Goal: Task Accomplishment & Management: Use online tool/utility

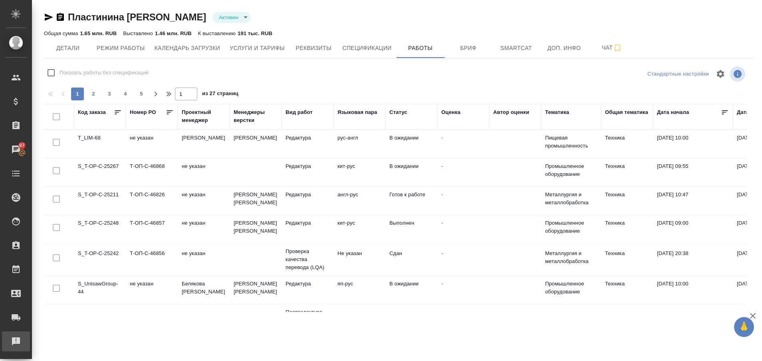
click at [16, 342] on div "Рекламации" at bounding box center [6, 341] width 20 height 12
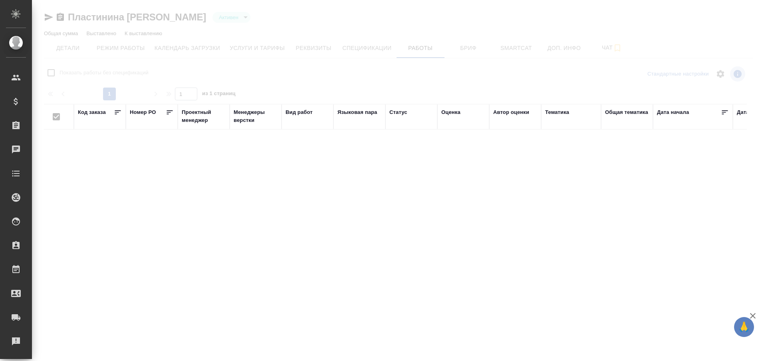
type input "active"
checkbox input "false"
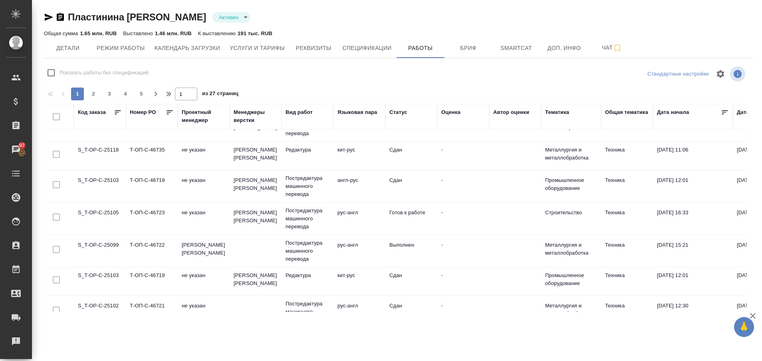
scroll to position [278, 0]
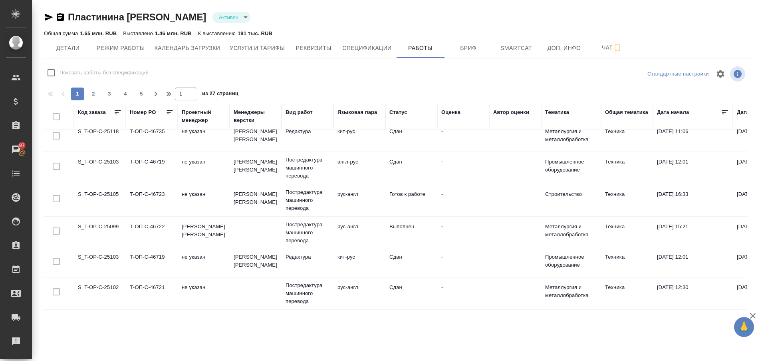
click at [105, 194] on td "S_T-OP-C-25105" at bounding box center [100, 200] width 52 height 28
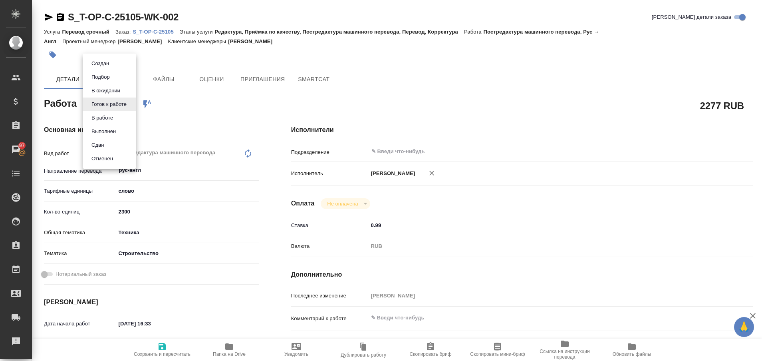
click at [131, 107] on body "🙏 .cls-1 fill:#fff; AWATERA Plastinina [PERSON_NAME] Спецификации Заказы 97 Чат…" at bounding box center [381, 180] width 762 height 361
click at [113, 129] on button "Выполнен" at bounding box center [103, 131] width 29 height 9
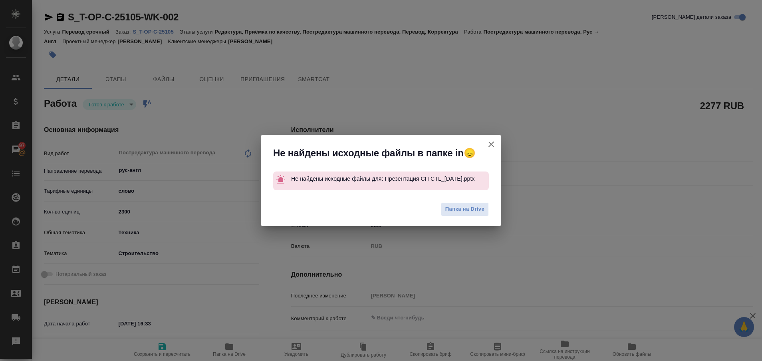
type textarea "x"
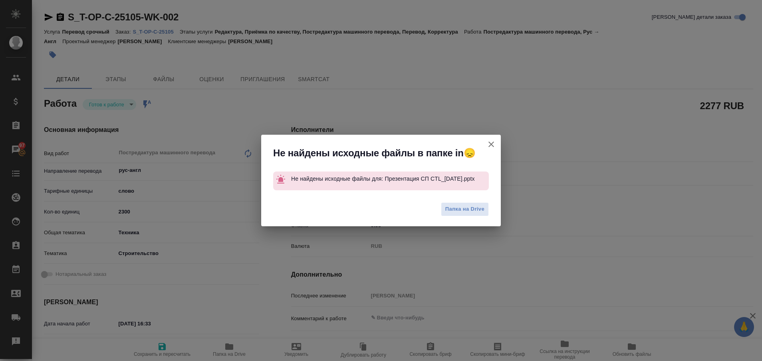
type textarea "x"
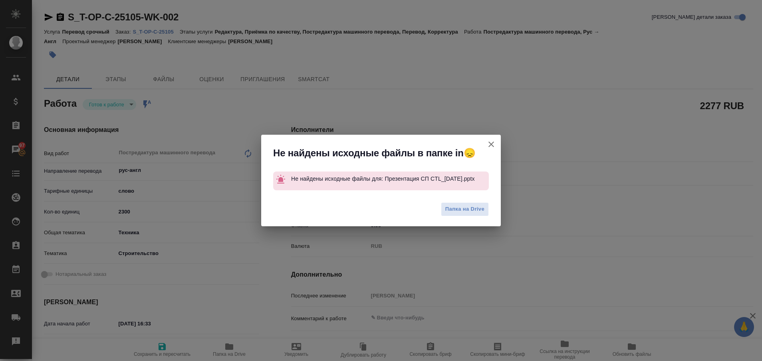
type textarea "x"
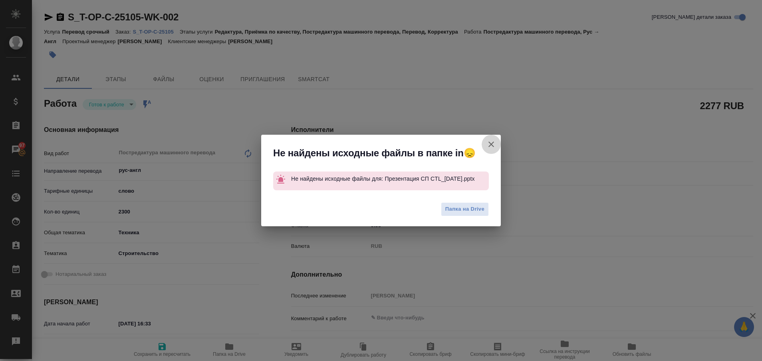
click at [490, 141] on icon "button" at bounding box center [492, 144] width 10 height 10
type textarea "x"
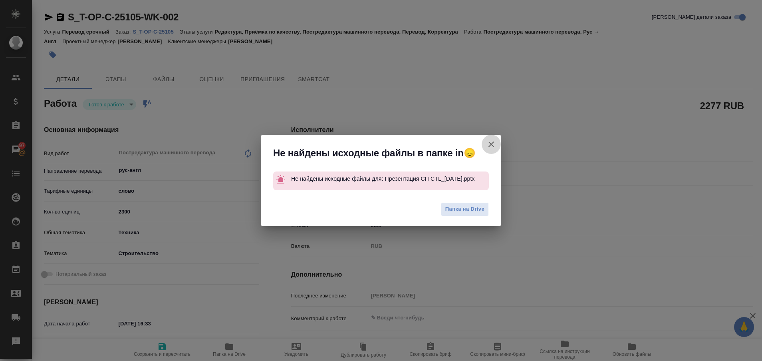
type textarea "x"
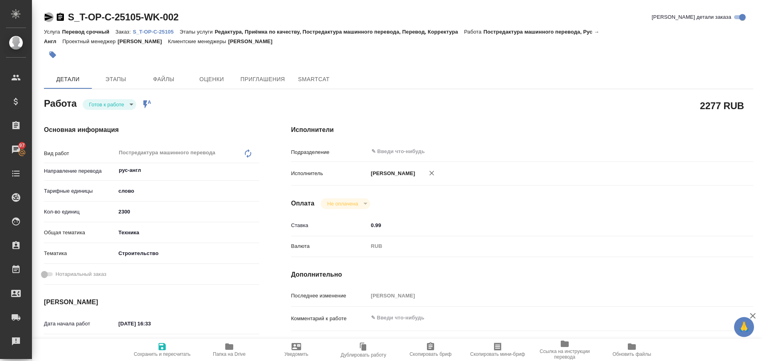
click at [48, 16] on icon "button" at bounding box center [49, 17] width 8 height 7
